Goal: Check status: Check status

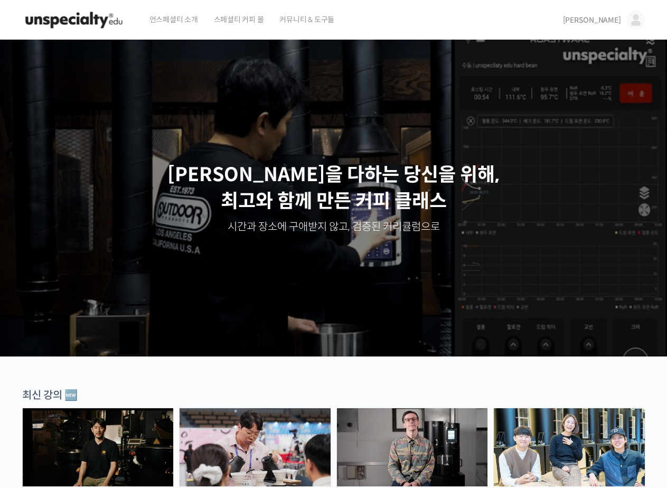
click at [625, 20] on link "[PERSON_NAME]" at bounding box center [604, 20] width 82 height 40
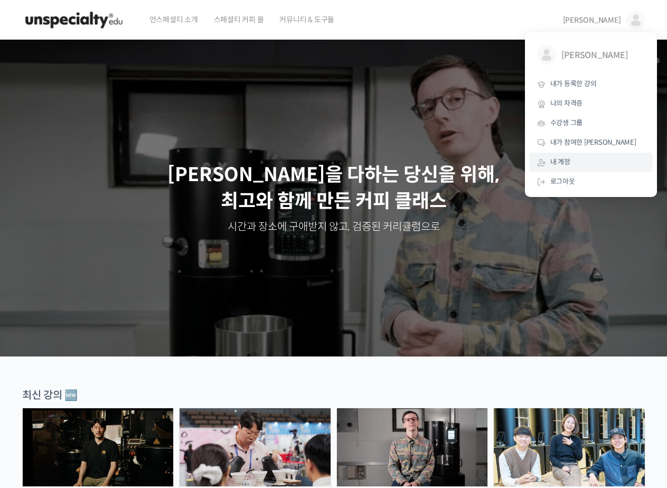
click at [585, 156] on link "내 계정" at bounding box center [591, 163] width 124 height 20
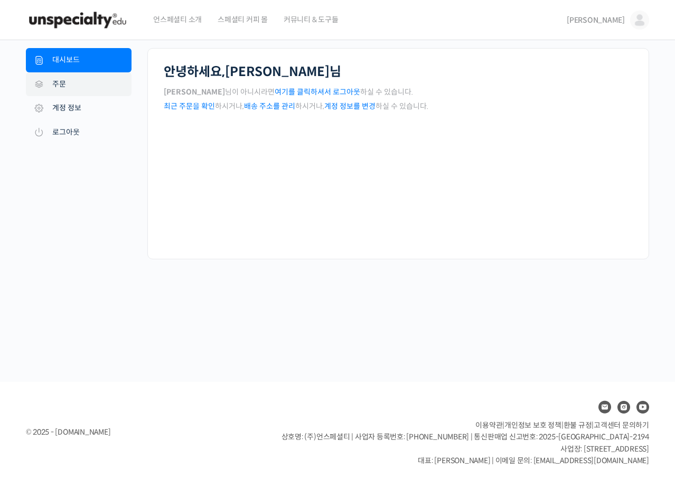
click at [88, 91] on link "주문" at bounding box center [79, 84] width 106 height 24
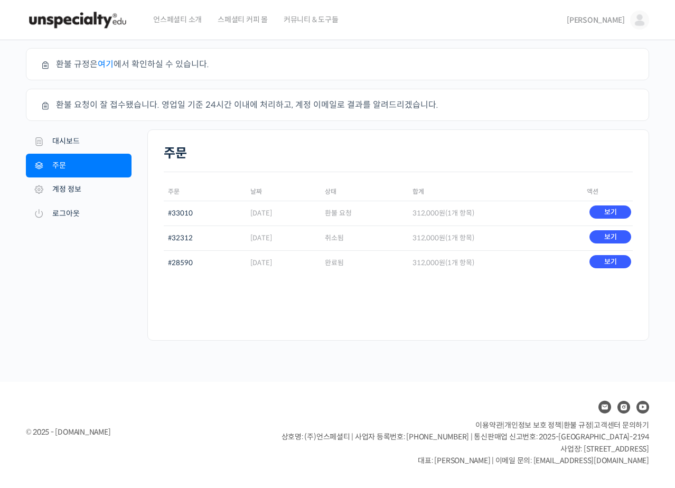
click at [375, 211] on td "환불 요청" at bounding box center [365, 213] width 88 height 25
drag, startPoint x: 375, startPoint y: 211, endPoint x: 397, endPoint y: 210, distance: 22.2
click at [397, 210] on td "환불 요청" at bounding box center [365, 213] width 88 height 25
click at [430, 162] on div "주문" at bounding box center [398, 159] width 469 height 26
click at [607, 214] on link "보기" at bounding box center [611, 212] width 42 height 13
